Goal: Task Accomplishment & Management: Manage account settings

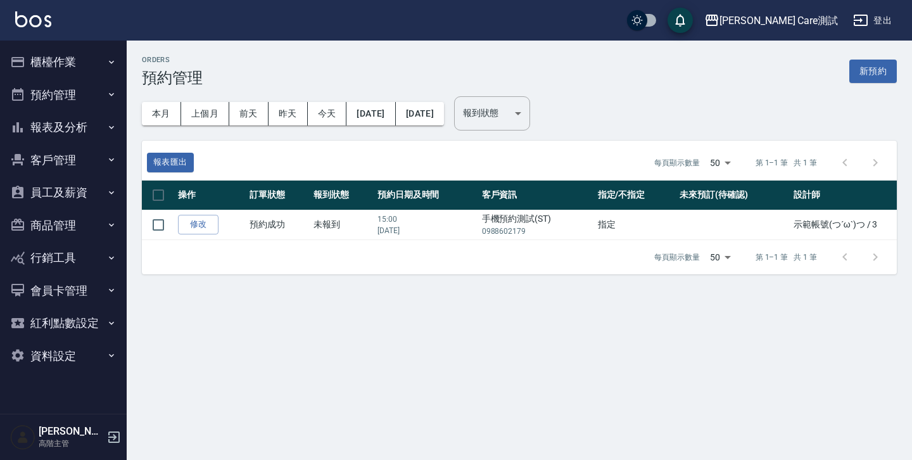
click at [85, 93] on button "預約管理" at bounding box center [63, 95] width 117 height 33
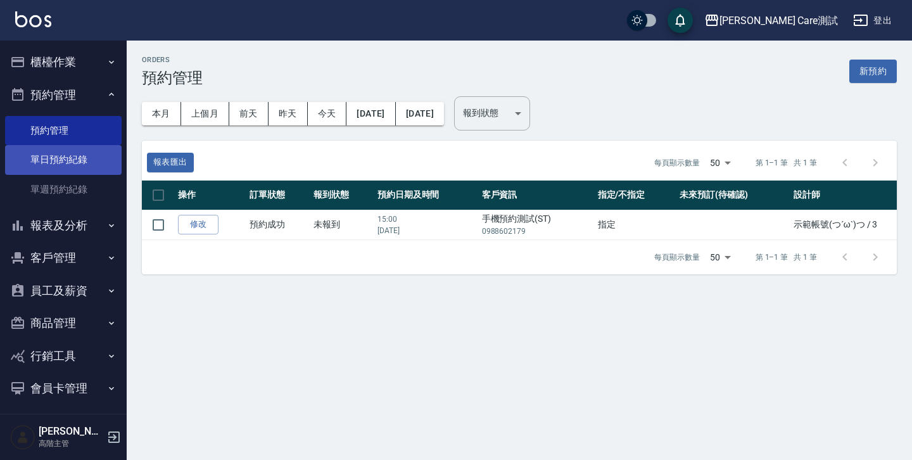
click at [71, 167] on link "單日預約紀錄" at bounding box center [63, 159] width 117 height 29
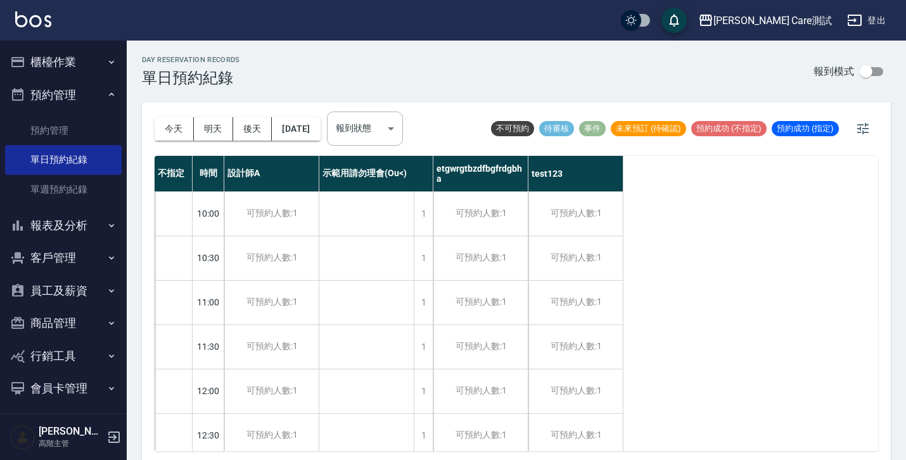
click at [179, 213] on div at bounding box center [173, 214] width 37 height 44
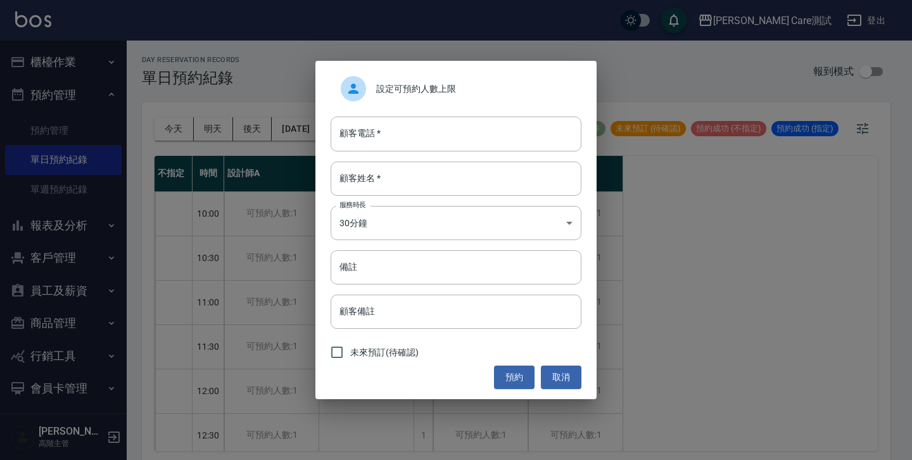
click at [425, 89] on span "設定可預約人數上限" at bounding box center [473, 88] width 195 height 13
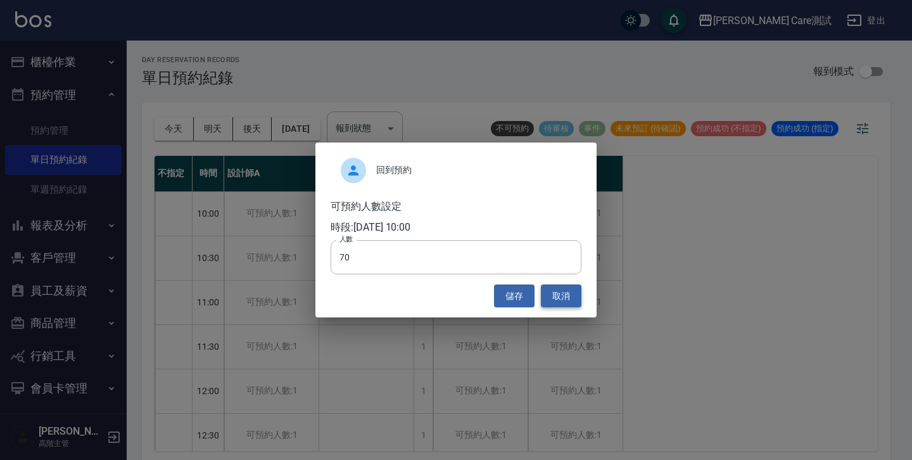
click at [567, 295] on button "取消" at bounding box center [561, 295] width 41 height 23
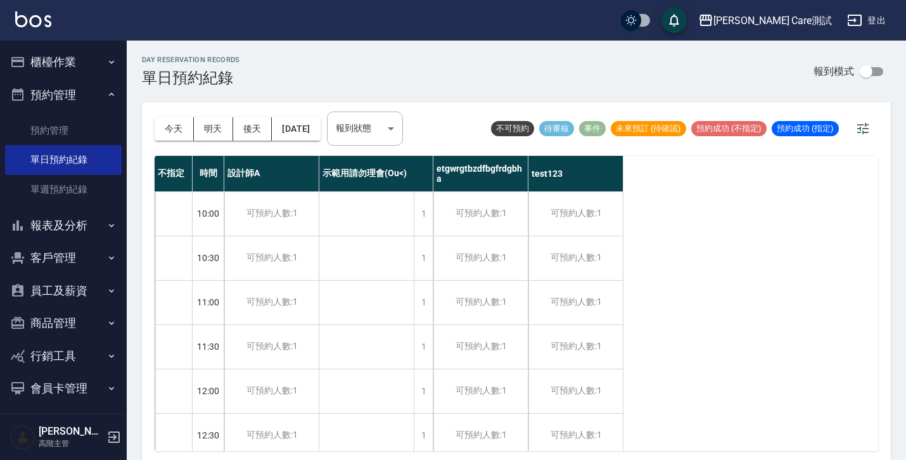
scroll to position [72, 0]
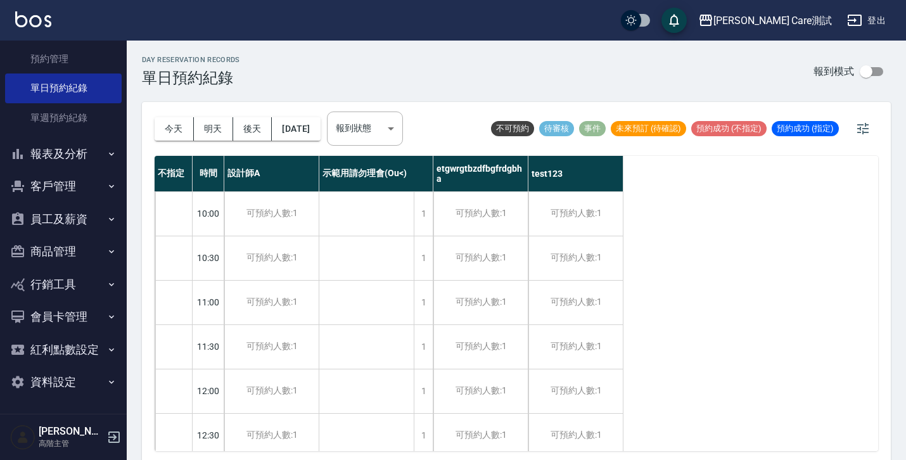
click at [79, 376] on button "資料設定" at bounding box center [63, 382] width 117 height 33
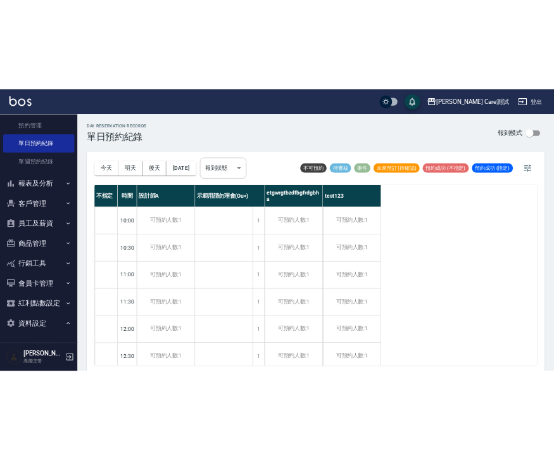
scroll to position [374, 0]
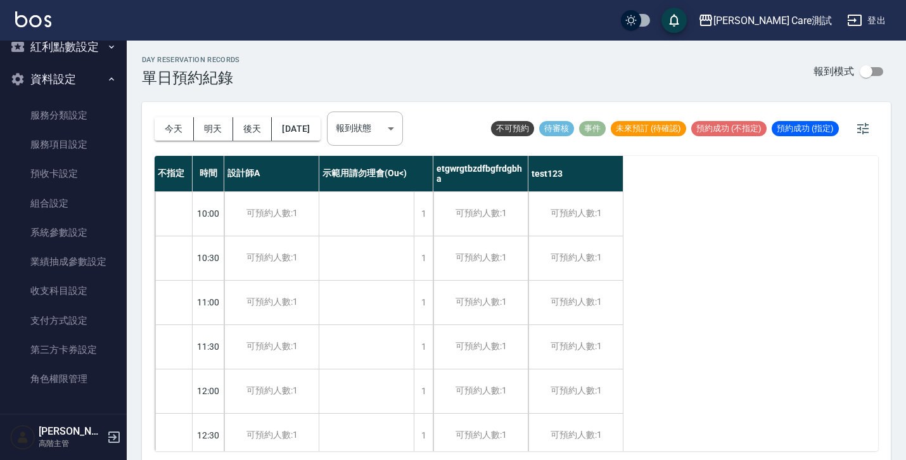
drag, startPoint x: 411, startPoint y: 57, endPoint x: 492, endPoint y: 1, distance: 98.8
click at [411, 57] on div "day Reservation records 單日預約紀錄 報到模式" at bounding box center [516, 71] width 749 height 31
click at [165, 339] on div at bounding box center [173, 347] width 37 height 44
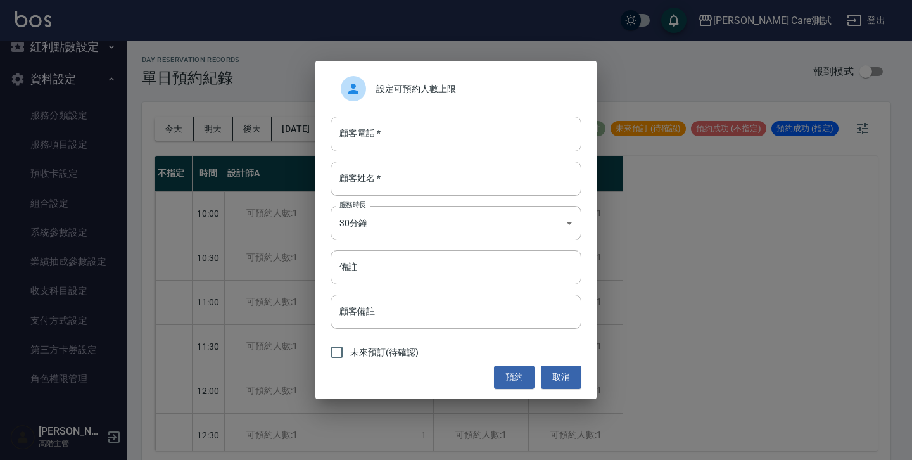
click at [412, 92] on span "設定可預約人數上限" at bounding box center [473, 88] width 195 height 13
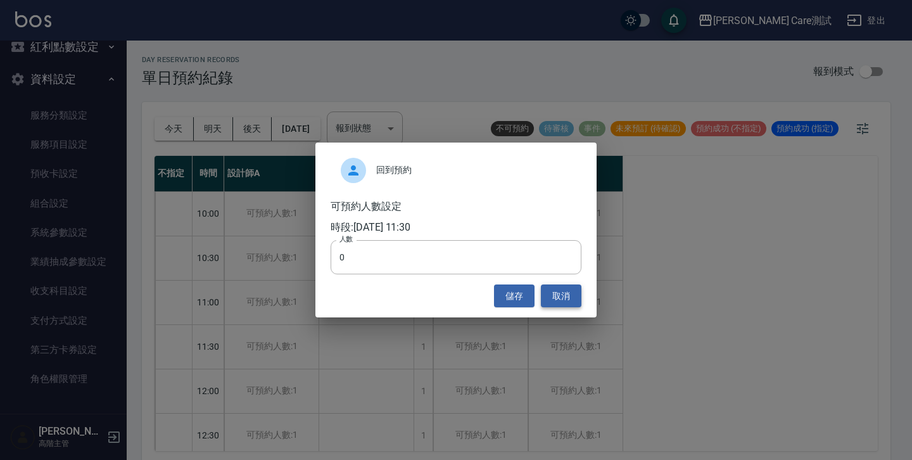
click at [547, 296] on button "取消" at bounding box center [561, 295] width 41 height 23
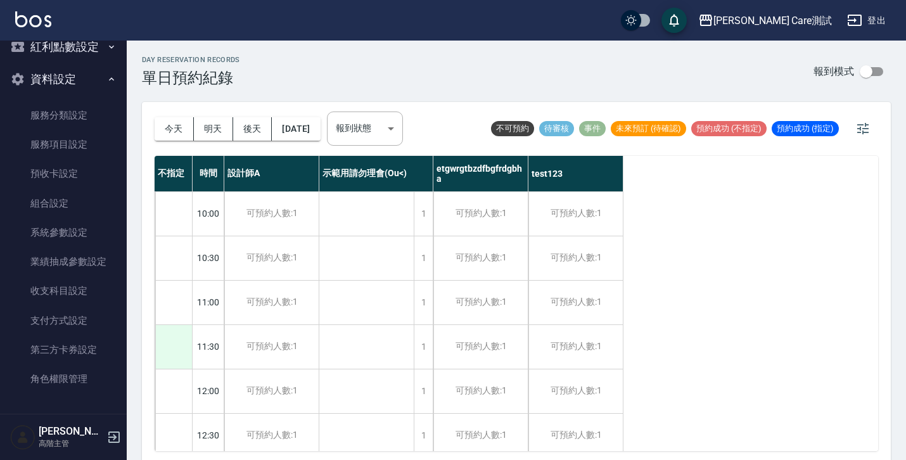
click at [179, 346] on div at bounding box center [173, 347] width 37 height 44
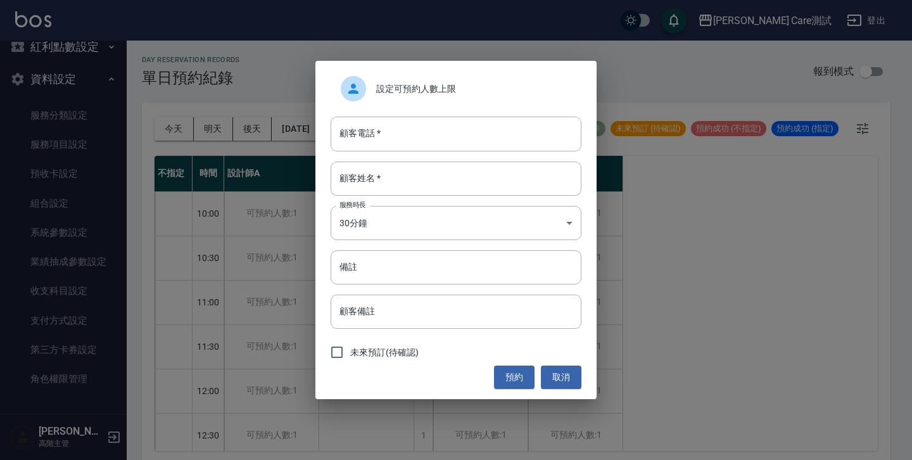
click at [431, 97] on div "設定可預約人數上限" at bounding box center [456, 88] width 251 height 35
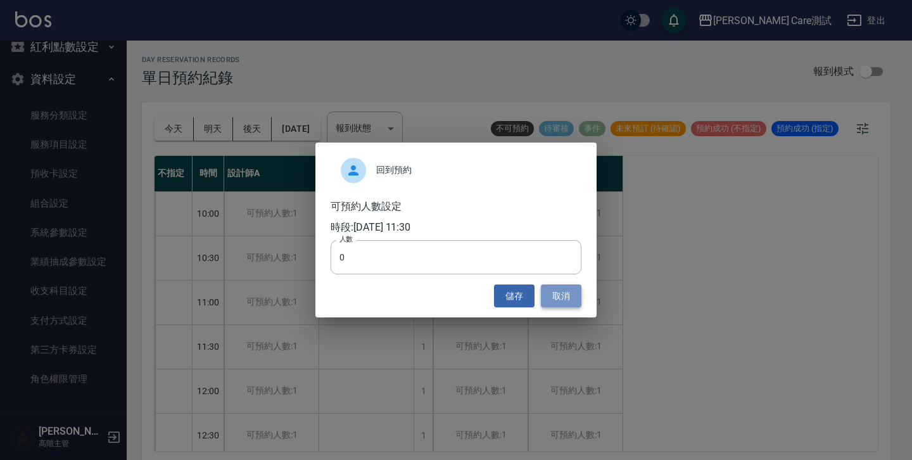
click at [566, 289] on button "取消" at bounding box center [561, 295] width 41 height 23
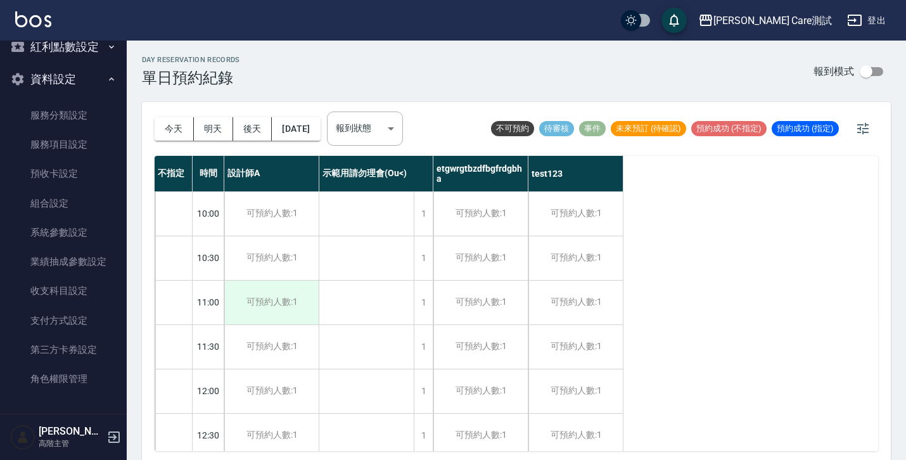
click at [295, 302] on div "可預約人數:1" at bounding box center [271, 303] width 94 height 44
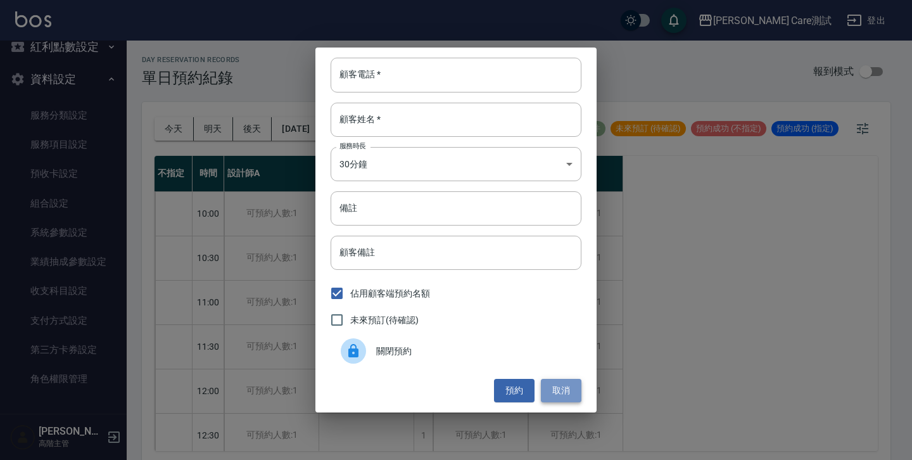
click at [565, 388] on button "取消" at bounding box center [561, 390] width 41 height 23
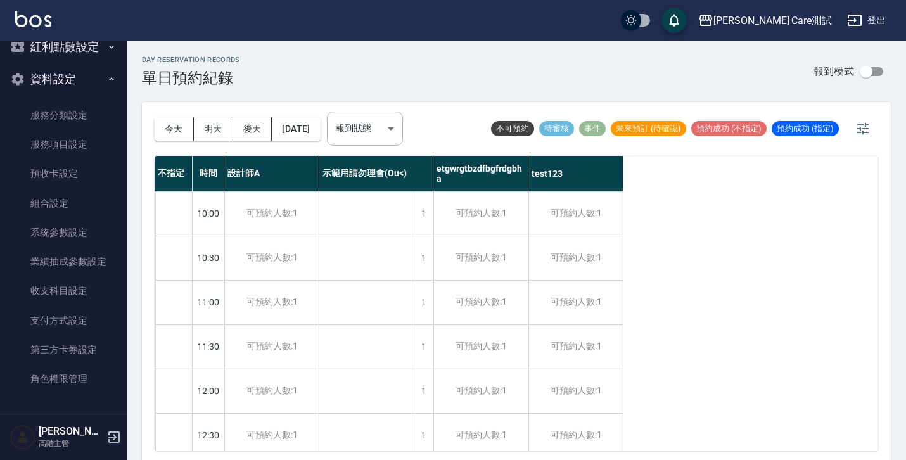
click at [487, 308] on div "可預約人數:1" at bounding box center [480, 303] width 94 height 44
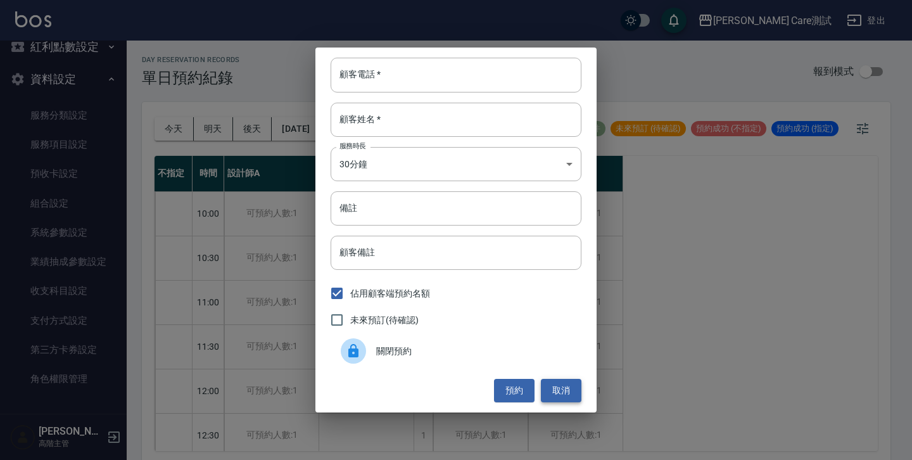
click at [553, 386] on button "取消" at bounding box center [561, 390] width 41 height 23
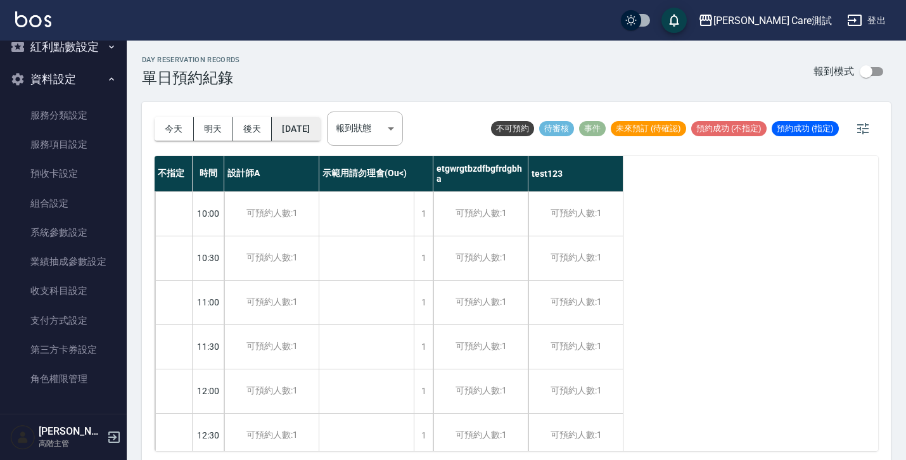
click at [281, 130] on button "2025/09/08" at bounding box center [296, 128] width 48 height 23
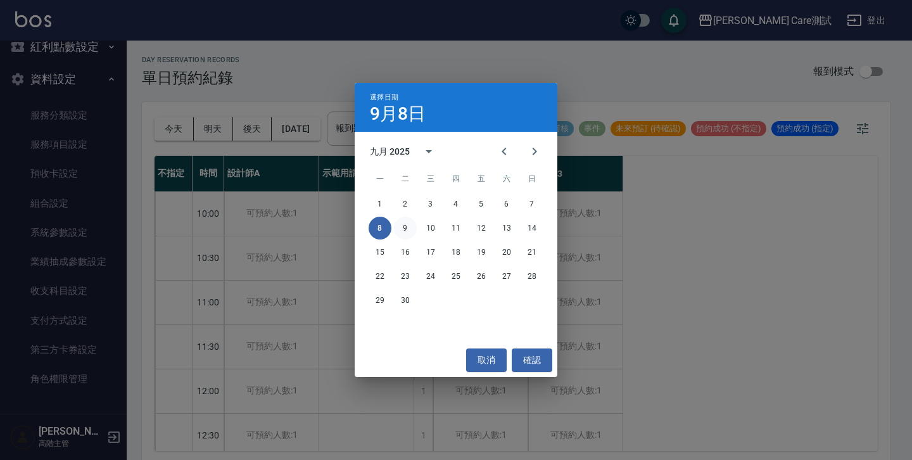
click at [404, 227] on button "9" at bounding box center [405, 228] width 23 height 23
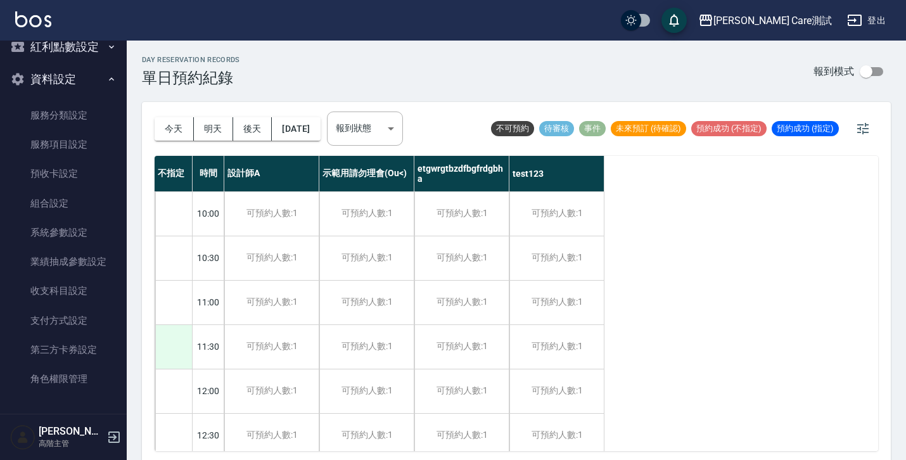
click at [164, 345] on div at bounding box center [173, 347] width 37 height 44
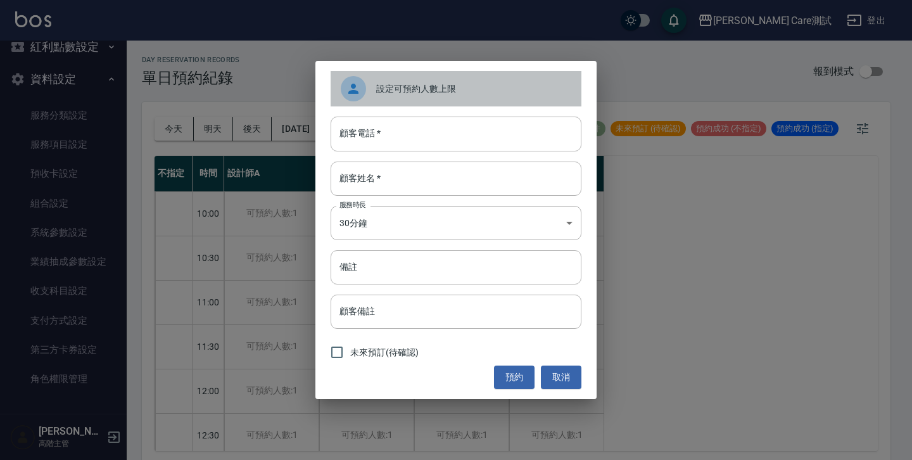
click at [445, 84] on span "設定可預約人數上限" at bounding box center [473, 88] width 195 height 13
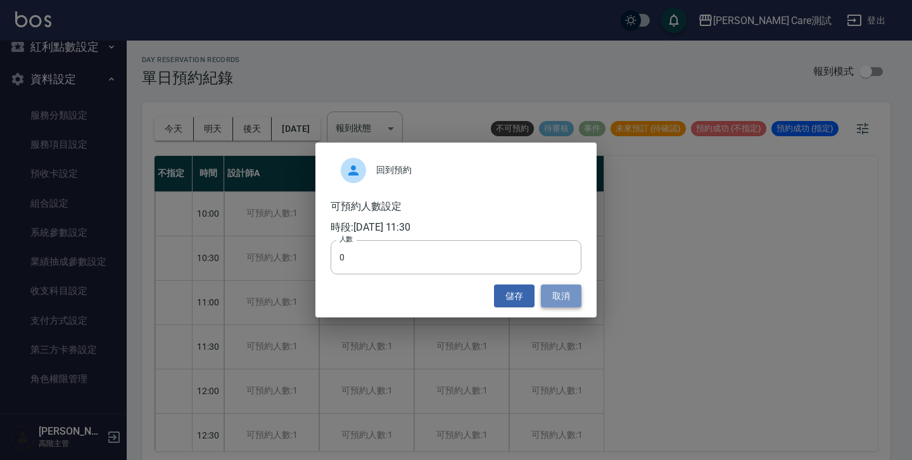
click at [554, 296] on button "取消" at bounding box center [561, 295] width 41 height 23
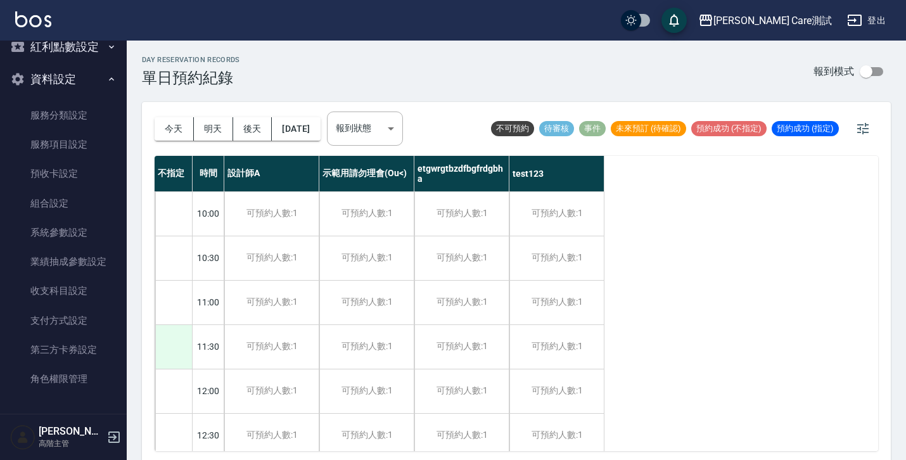
click at [182, 354] on div at bounding box center [173, 347] width 37 height 44
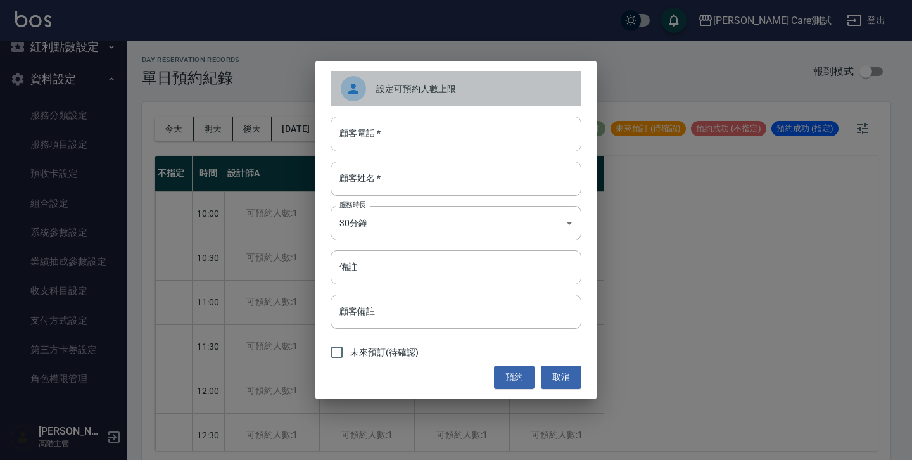
click at [395, 101] on div "設定可預約人數上限" at bounding box center [456, 88] width 251 height 35
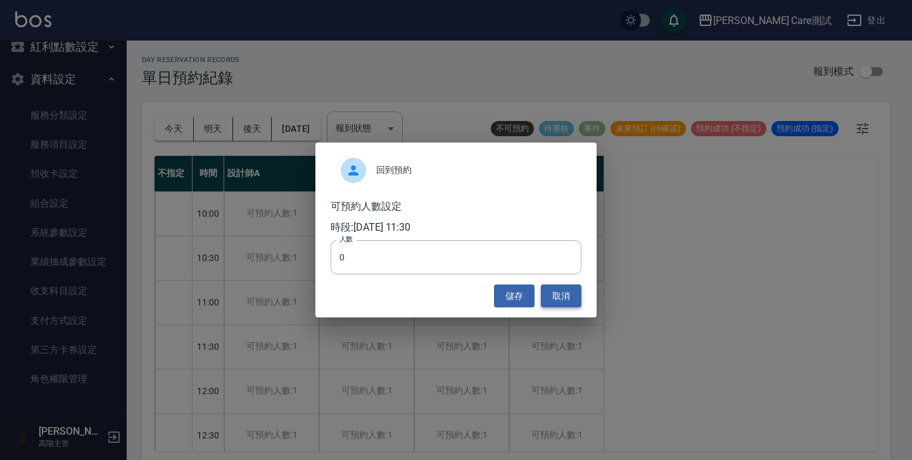
click at [566, 303] on button "取消" at bounding box center [561, 295] width 41 height 23
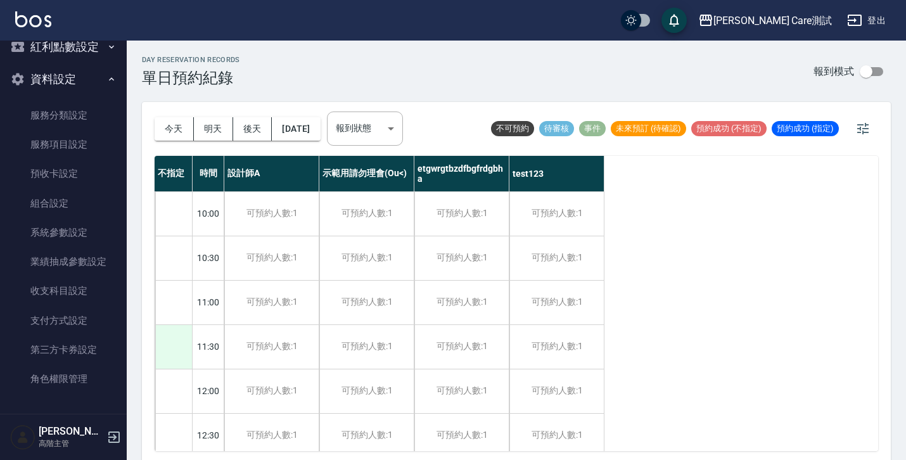
click at [170, 347] on div at bounding box center [173, 347] width 37 height 44
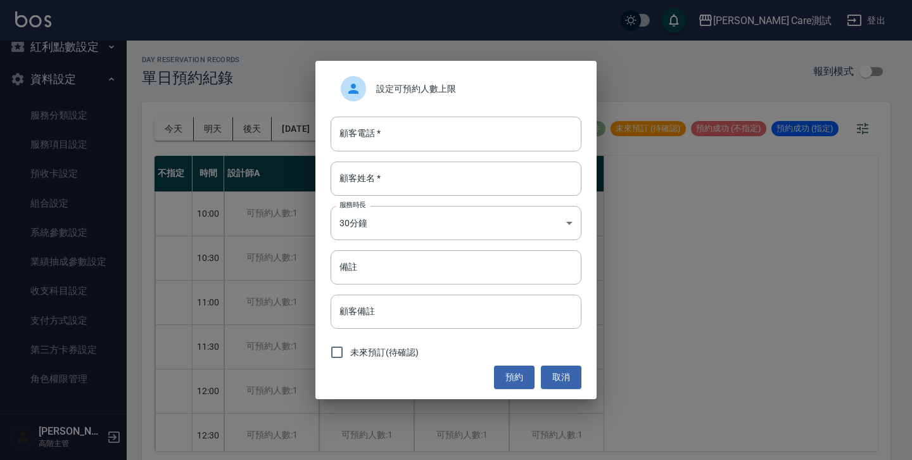
click at [406, 96] on div "設定可預約人數上限" at bounding box center [456, 88] width 251 height 35
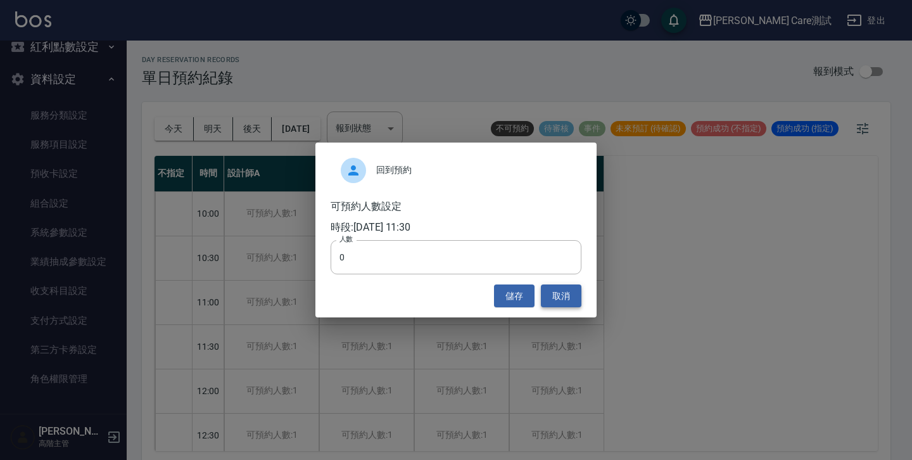
click at [557, 294] on button "取消" at bounding box center [561, 295] width 41 height 23
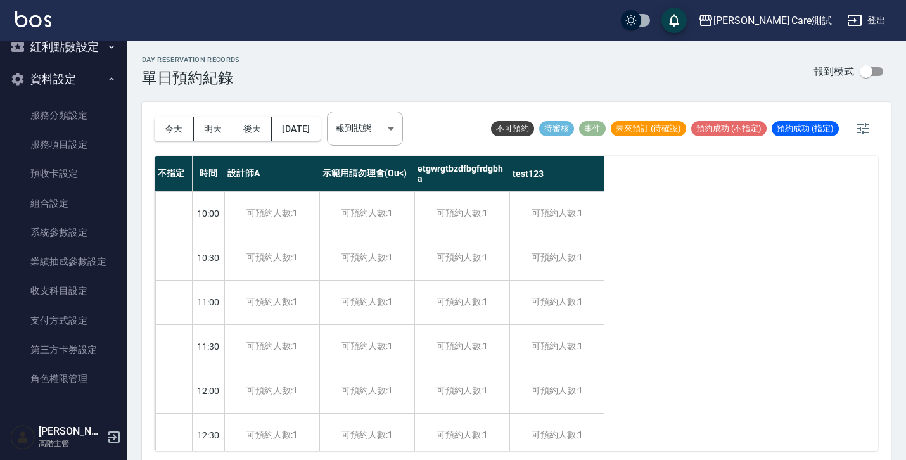
click at [703, 70] on div "day Reservation records 單日預約紀錄 報到模式" at bounding box center [516, 71] width 749 height 31
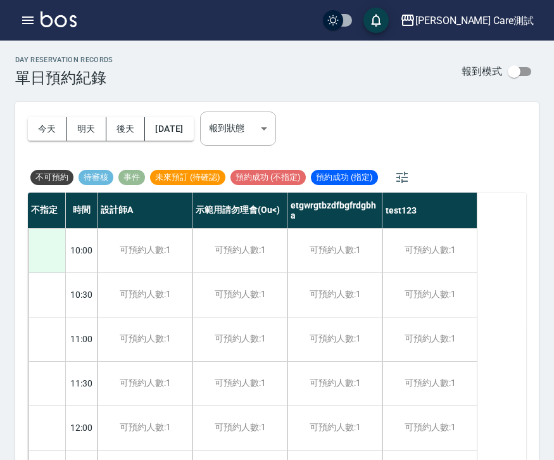
click at [53, 260] on div at bounding box center [47, 251] width 37 height 44
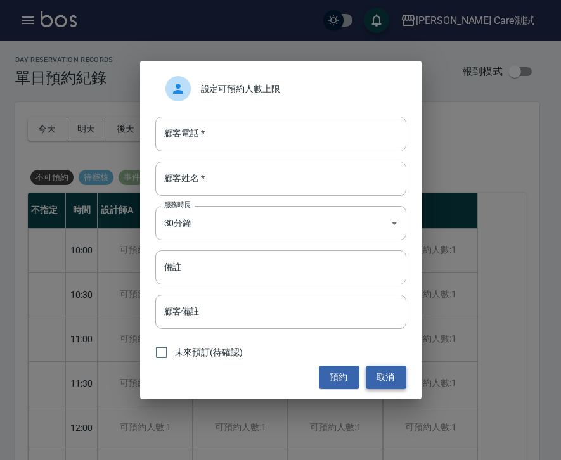
click at [377, 371] on button "取消" at bounding box center [386, 377] width 41 height 23
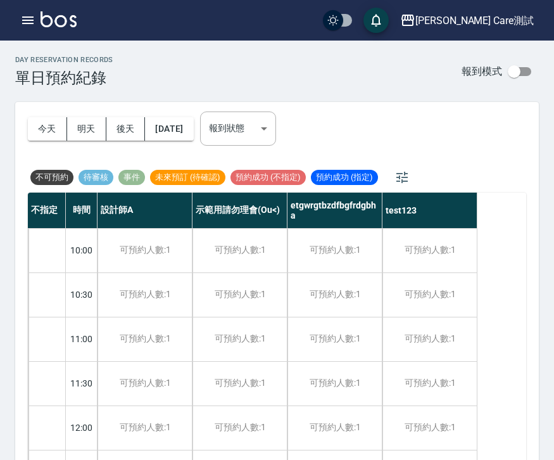
scroll to position [40, 0]
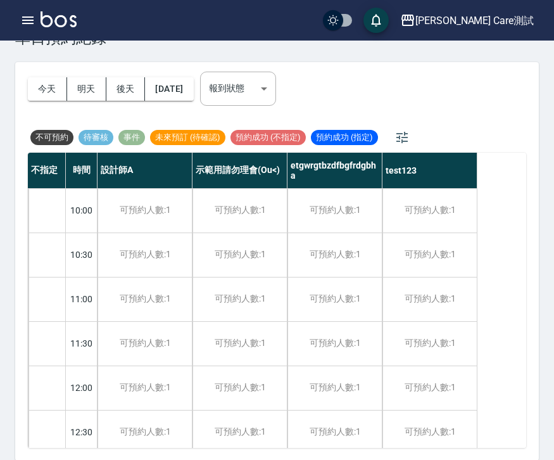
click at [547, 192] on div "day Reservation records 單日預約紀錄 報到模式 今天 明天 後天 2025/09/09 報到狀態 ​ 報到狀態 不可預約 待審核 事件…" at bounding box center [277, 231] width 554 height 460
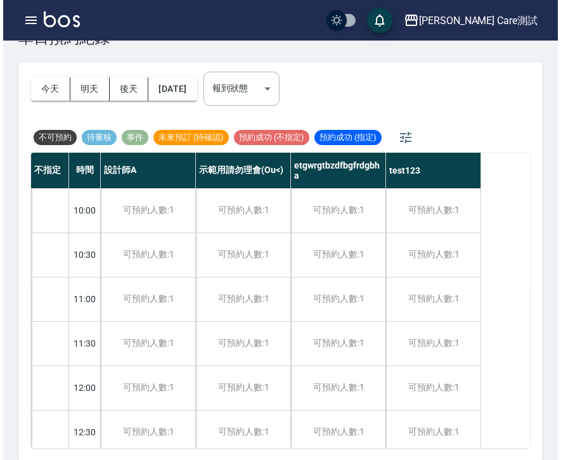
scroll to position [41, 0]
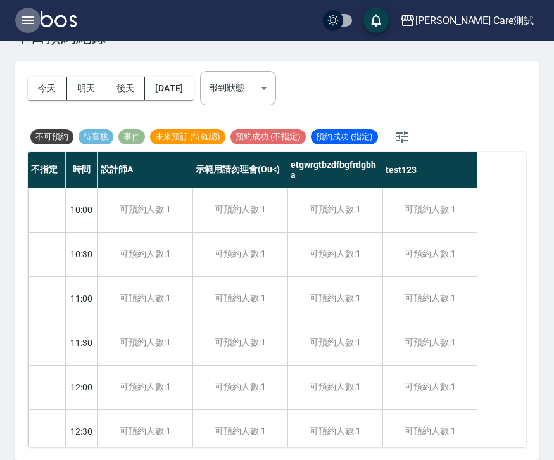
click at [34, 16] on icon "button" at bounding box center [27, 20] width 15 height 15
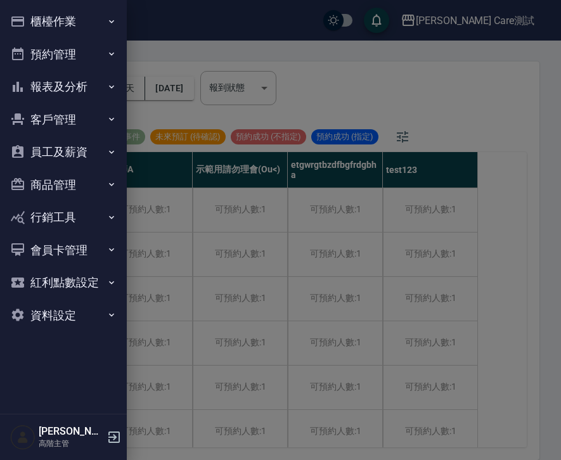
click at [56, 59] on button "預約管理" at bounding box center [63, 54] width 117 height 33
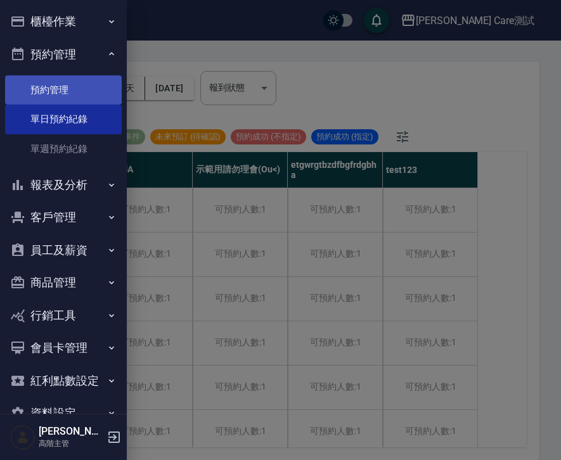
click at [35, 86] on link "預約管理" at bounding box center [63, 89] width 117 height 29
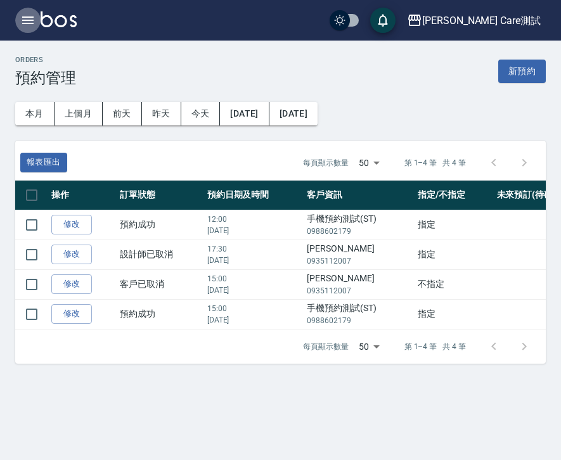
click at [34, 28] on button "button" at bounding box center [27, 20] width 25 height 25
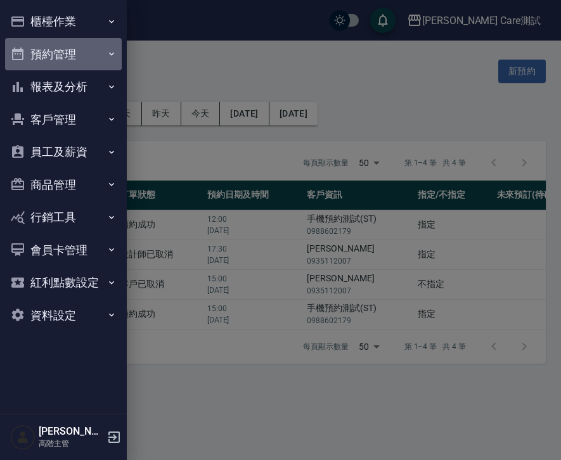
click at [59, 54] on button "預約管理" at bounding box center [63, 54] width 117 height 33
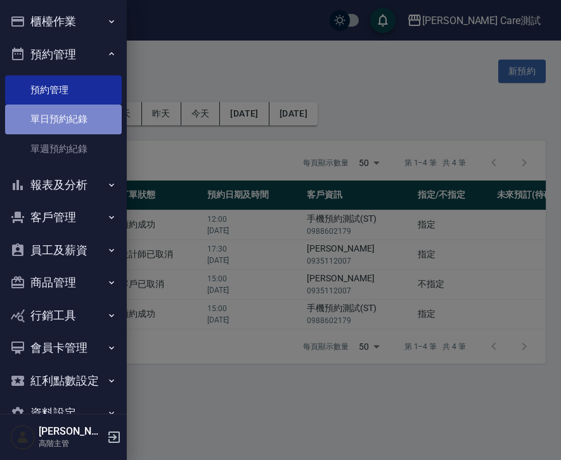
click at [67, 120] on link "單日預約紀錄" at bounding box center [63, 119] width 117 height 29
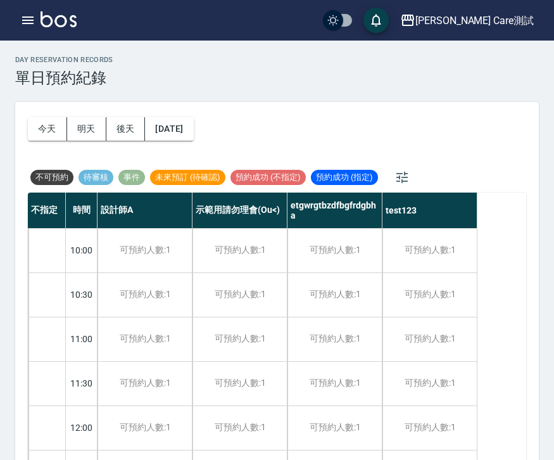
click at [475, 72] on div "day Reservation records 單日預約紀錄" at bounding box center [277, 71] width 524 height 31
click at [44, 286] on div at bounding box center [47, 295] width 37 height 44
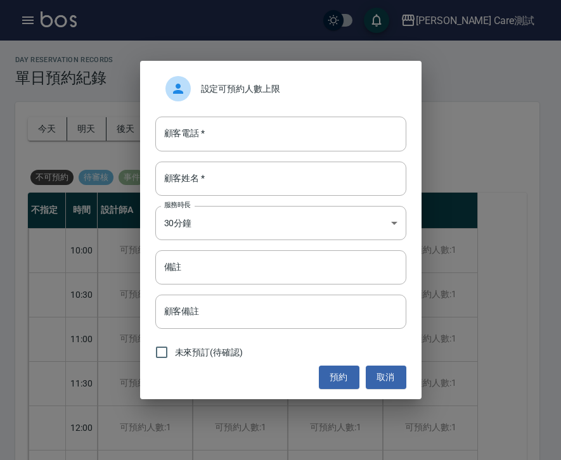
click at [265, 88] on span "設定可預約人數上限" at bounding box center [298, 88] width 195 height 13
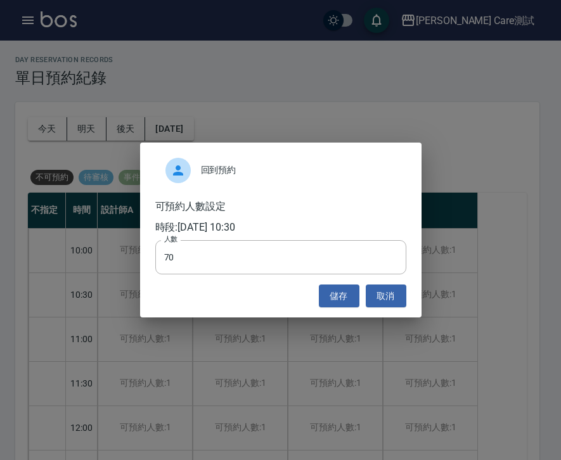
click at [385, 311] on div "回到預約 可預約人數設定 時段: 2025/09/08 10:30 人數 70 人數 儲存 取消" at bounding box center [280, 231] width 281 height 176
click at [385, 291] on button "取消" at bounding box center [386, 295] width 41 height 23
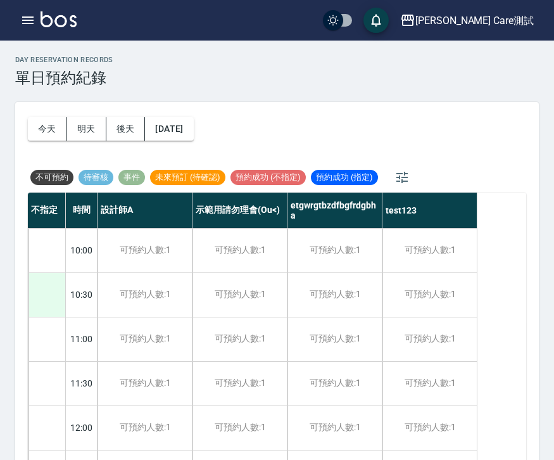
click at [51, 312] on div at bounding box center [47, 295] width 37 height 44
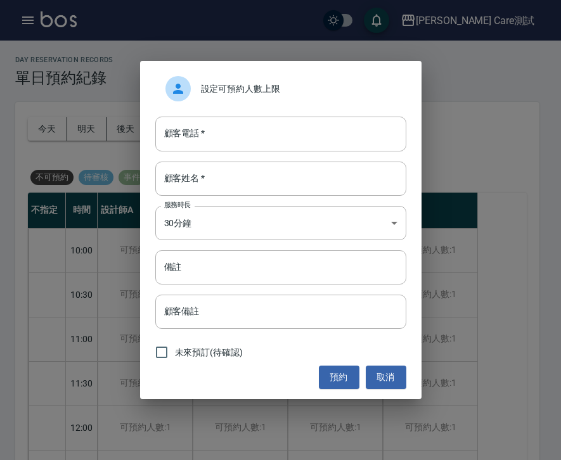
click at [286, 103] on div "設定可預約人數上限" at bounding box center [280, 88] width 251 height 35
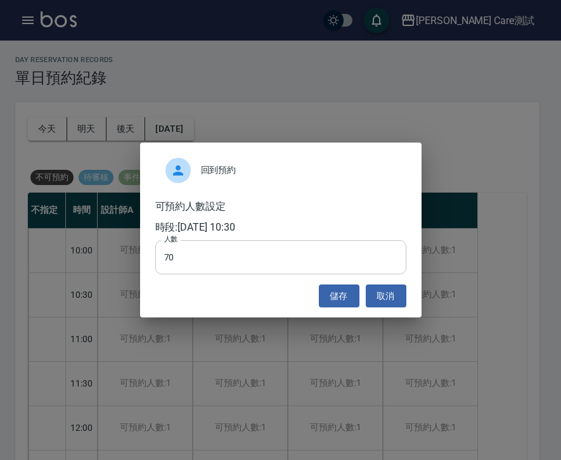
click at [220, 260] on input "70" at bounding box center [280, 257] width 251 height 34
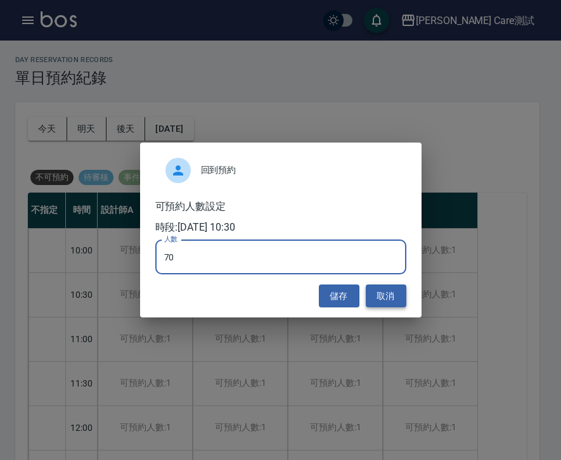
click at [376, 290] on button "取消" at bounding box center [386, 295] width 41 height 23
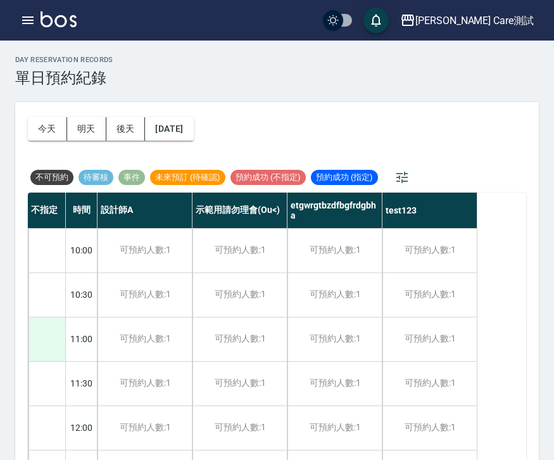
click at [58, 327] on div at bounding box center [47, 339] width 37 height 44
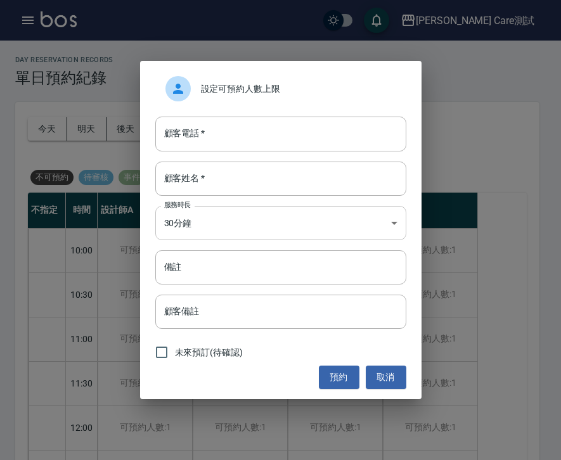
click at [172, 210] on body "Jean Care測試 登出 櫃檯作業 打帳單 帳單列表 掛單列表 座位開單 營業儀表板 現金收支登錄 高階收支登錄 材料自購登錄 每日結帳 排班表 現場電腦…" at bounding box center [280, 250] width 561 height 501
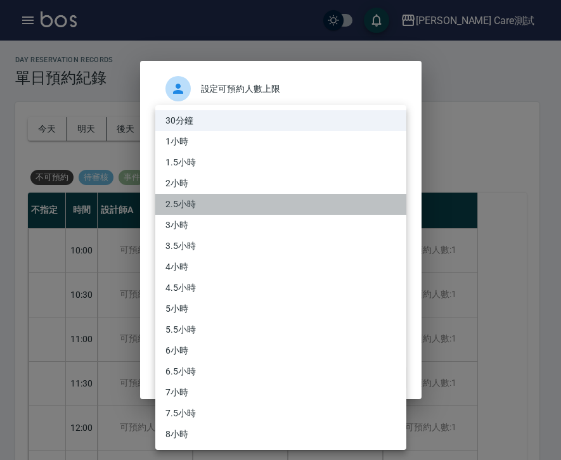
click at [172, 210] on li "2.5小時" at bounding box center [280, 204] width 251 height 21
type input "5"
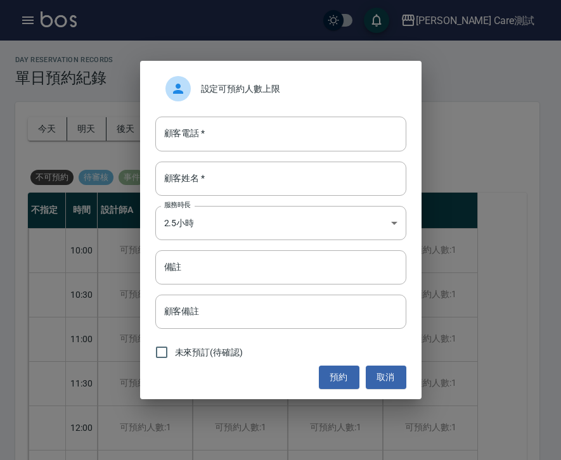
click at [190, 350] on span "未來預訂(待確認)" at bounding box center [209, 352] width 68 height 13
click at [175, 350] on input "未來預訂(待確認)" at bounding box center [161, 352] width 27 height 27
click at [190, 350] on span "未來預訂(待確認)" at bounding box center [209, 352] width 68 height 13
click at [175, 350] on input "未來預訂(待確認)" at bounding box center [161, 352] width 27 height 27
checkbox input "false"
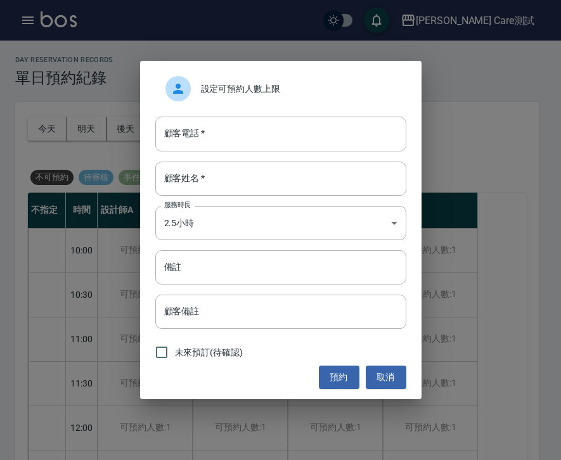
click at [261, 344] on div "未來預訂(待確認)" at bounding box center [280, 352] width 251 height 27
click at [385, 371] on button "取消" at bounding box center [386, 377] width 41 height 23
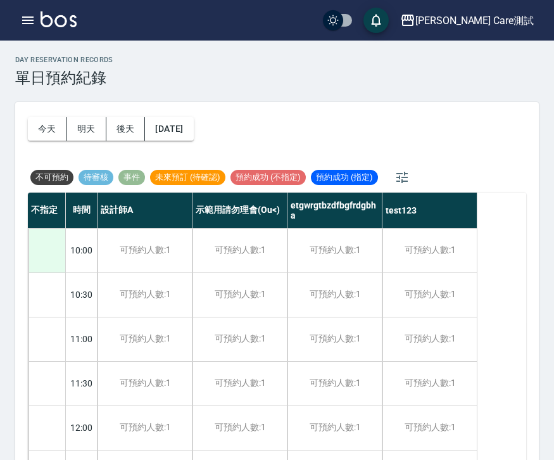
click at [39, 251] on div at bounding box center [47, 251] width 37 height 44
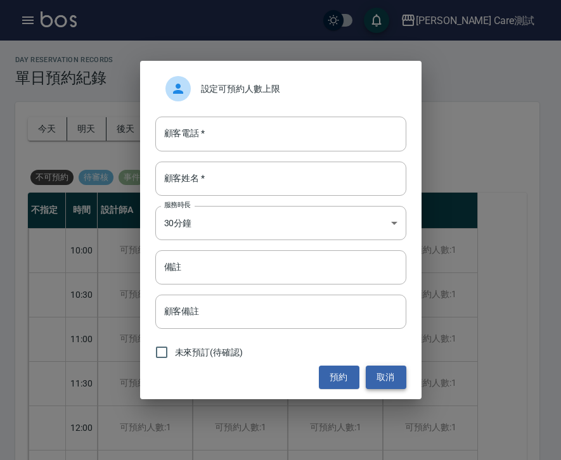
click at [383, 380] on button "取消" at bounding box center [386, 377] width 41 height 23
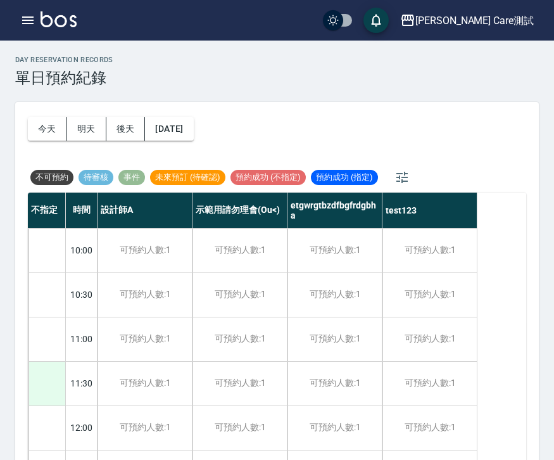
click at [56, 380] on div at bounding box center [47, 384] width 37 height 44
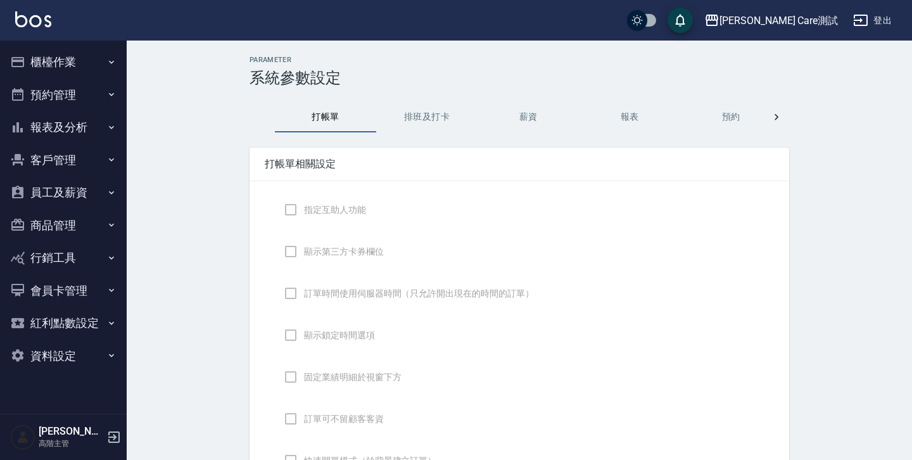
checkbox input "true"
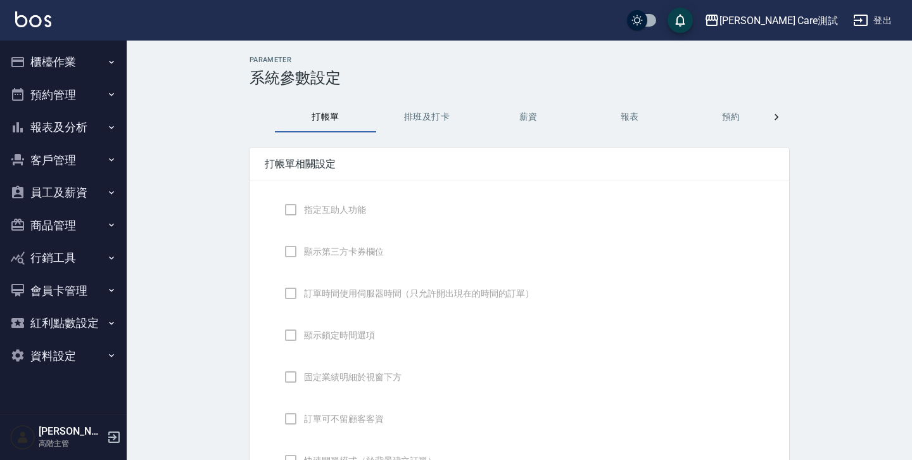
checkbox input "true"
type input "感熱紙(57mm)"
type input "NICKNAME"
type input "LASTORDER"
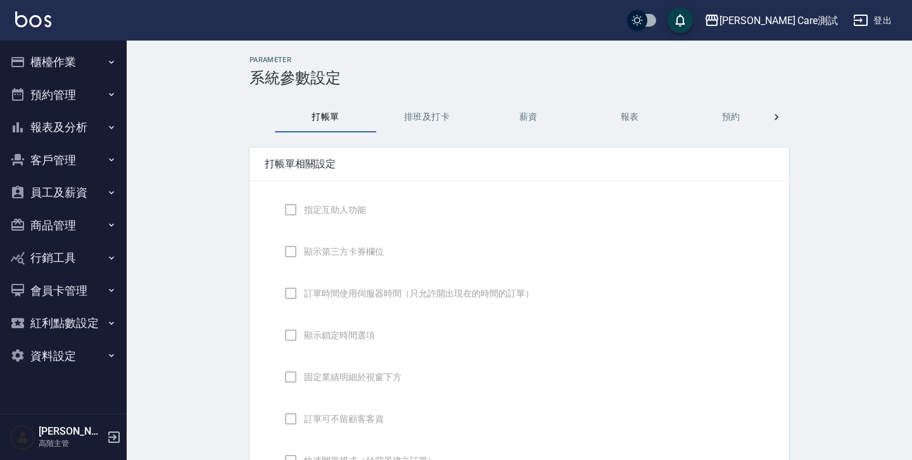
checkbox input "true"
type input "www.yjtytytytj"
checkbox input "true"
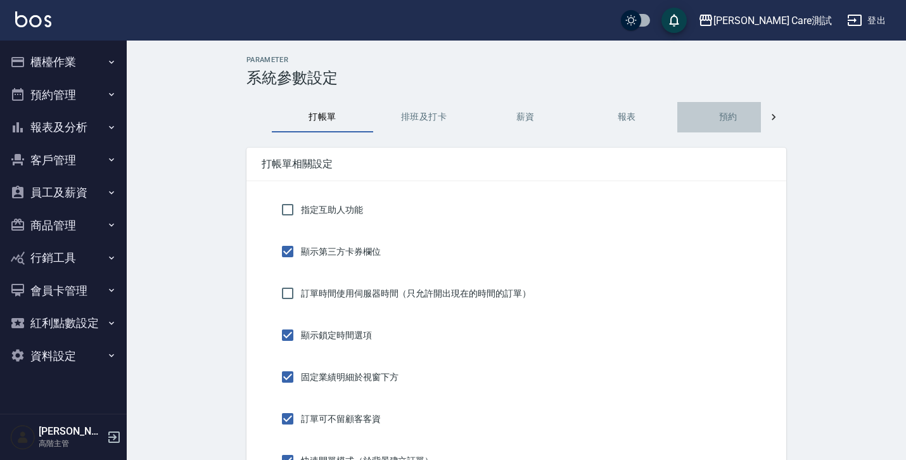
click at [718, 117] on button "預約" at bounding box center [727, 117] width 101 height 30
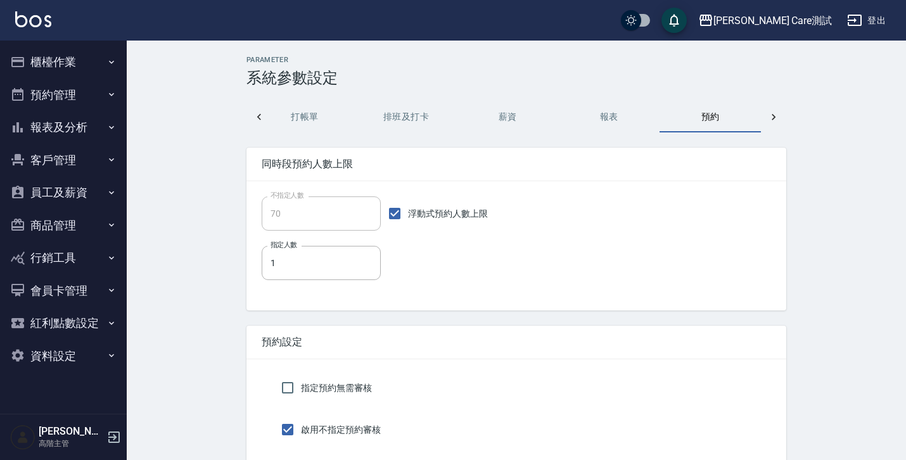
scroll to position [0, 18]
